Goal: Find contact information: Obtain details needed to contact an individual or organization

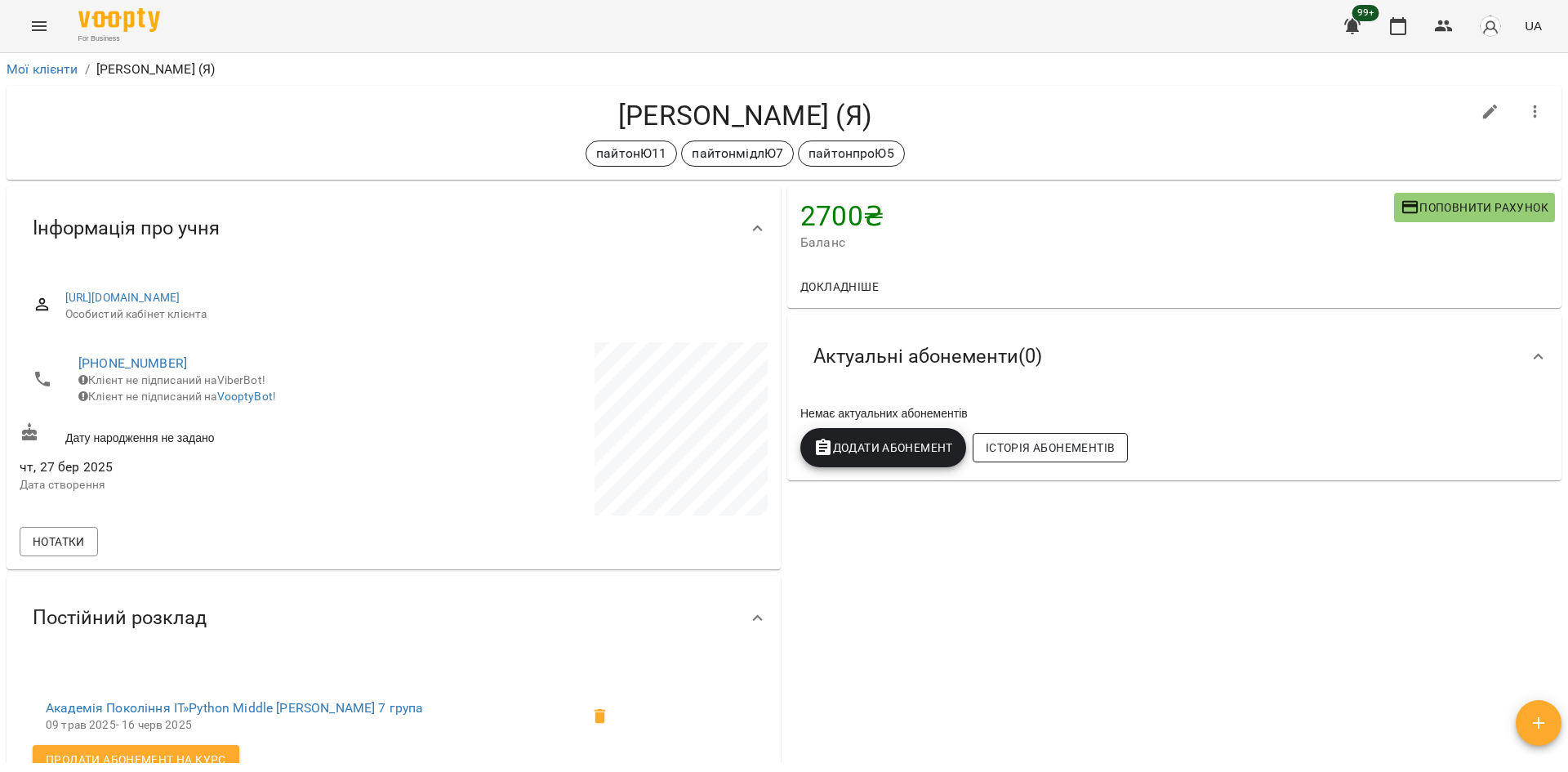
drag, startPoint x: 1403, startPoint y: 549, endPoint x: 1015, endPoint y: 453, distance: 399.7
drag, startPoint x: 188, startPoint y: 358, endPoint x: 86, endPoint y: 359, distance: 102.0
click at [86, 359] on span "[PHONE_NUMBER]" at bounding box center [227, 364] width 299 height 20
copy link "420773956149"
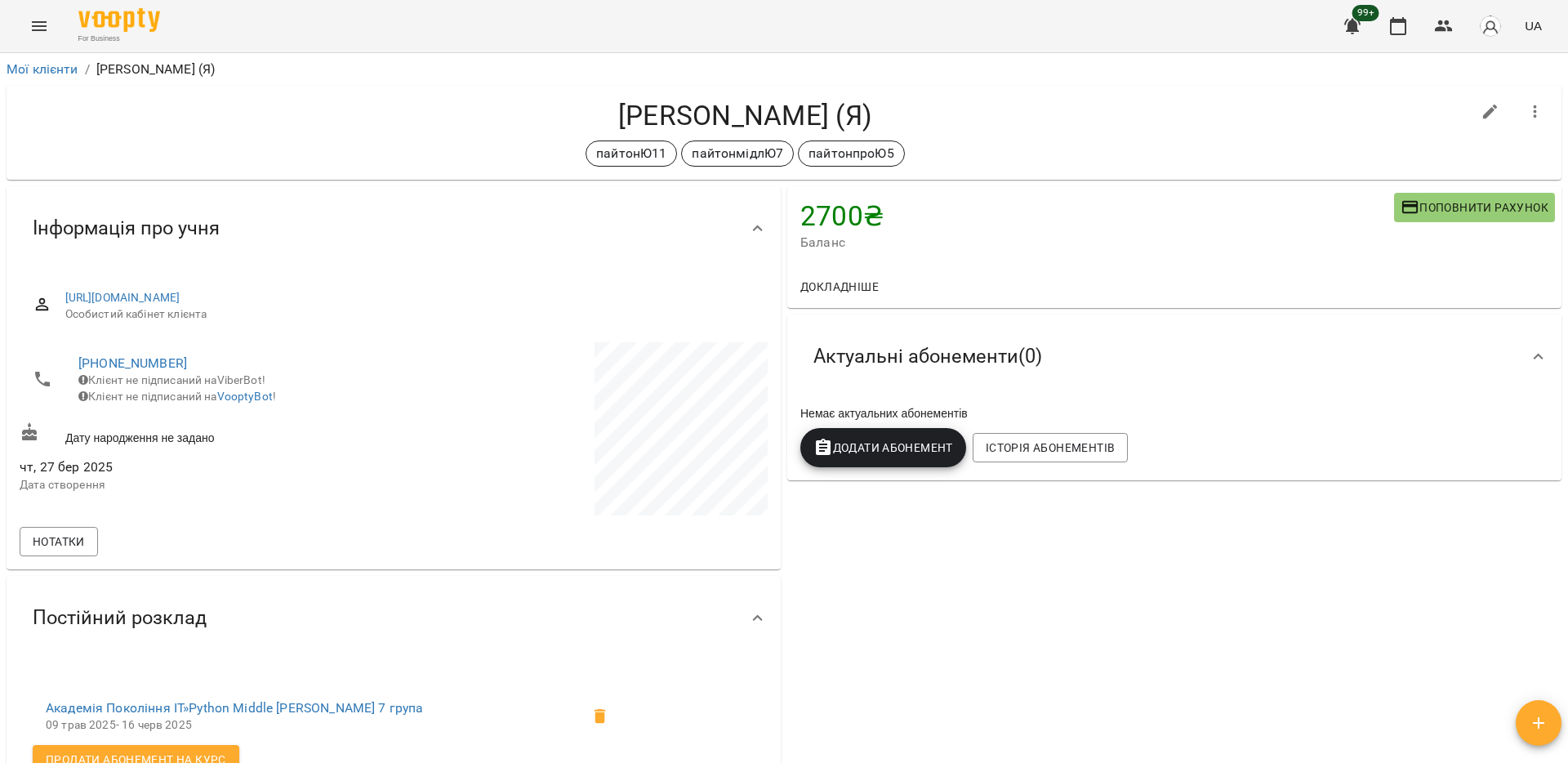
drag, startPoint x: 1291, startPoint y: 503, endPoint x: 1277, endPoint y: 502, distance: 14.0
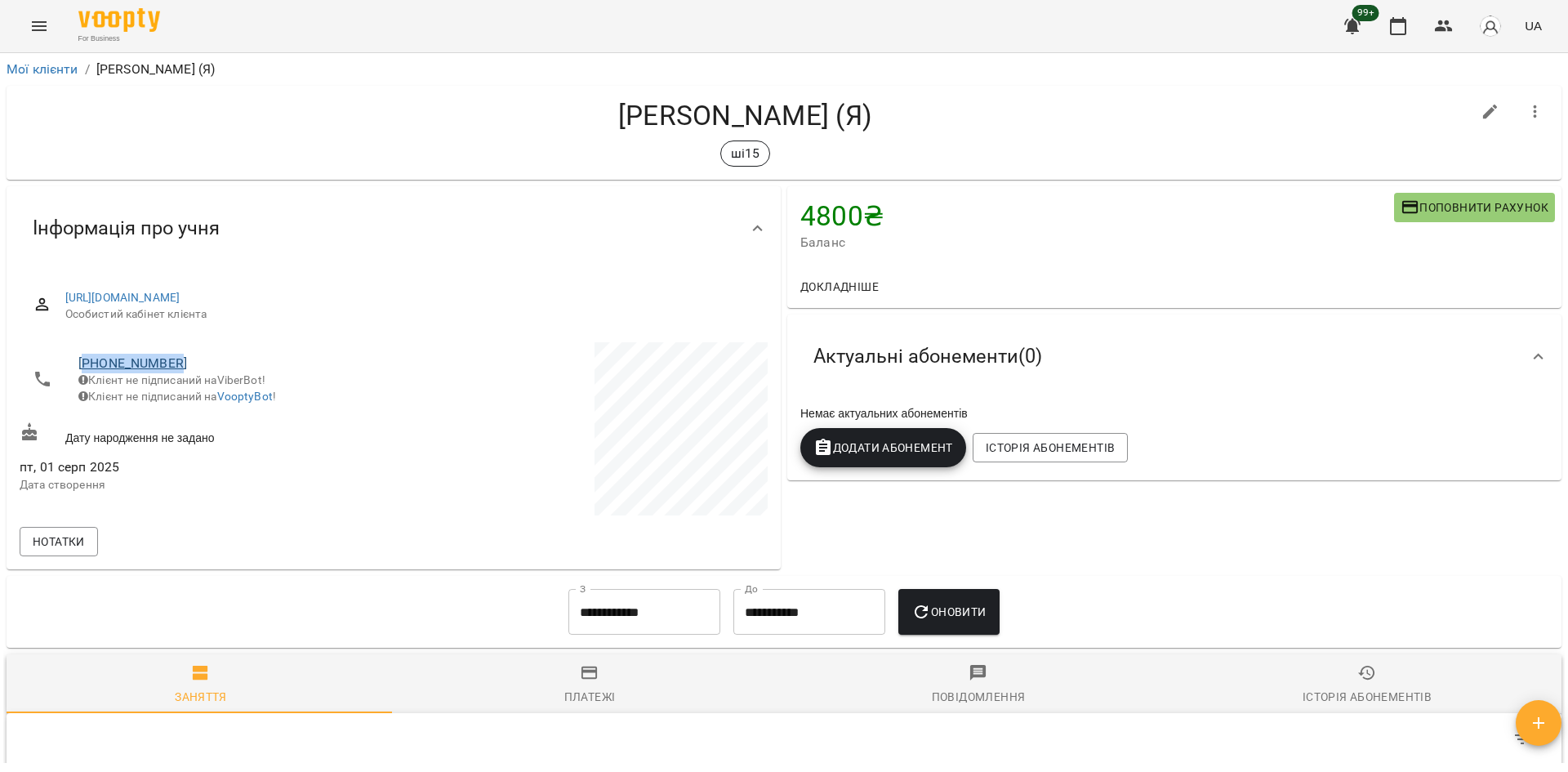
drag, startPoint x: 176, startPoint y: 362, endPoint x: 88, endPoint y: 356, distance: 88.2
click at [88, 356] on span "+380982797582" at bounding box center [227, 364] width 299 height 20
copy link "380982797582"
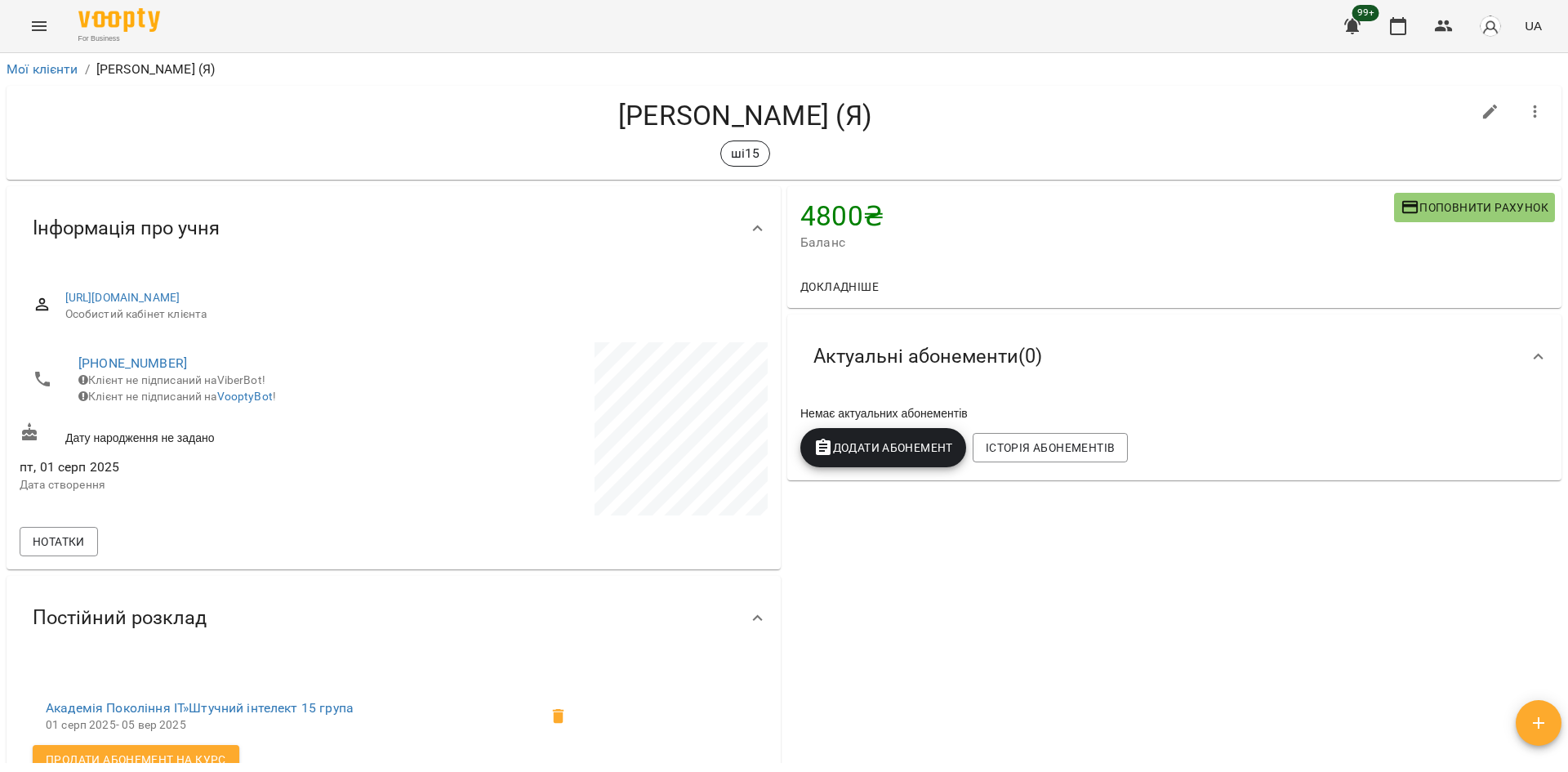
click at [1340, 576] on div "4800 ₴ Баланс Поповнити рахунок Докладніше 4800 ₴ Без призначення 4800 ₴ Без пр…" at bounding box center [1175, 695] width 781 height 1025
